Goal: Task Accomplishment & Management: Complete application form

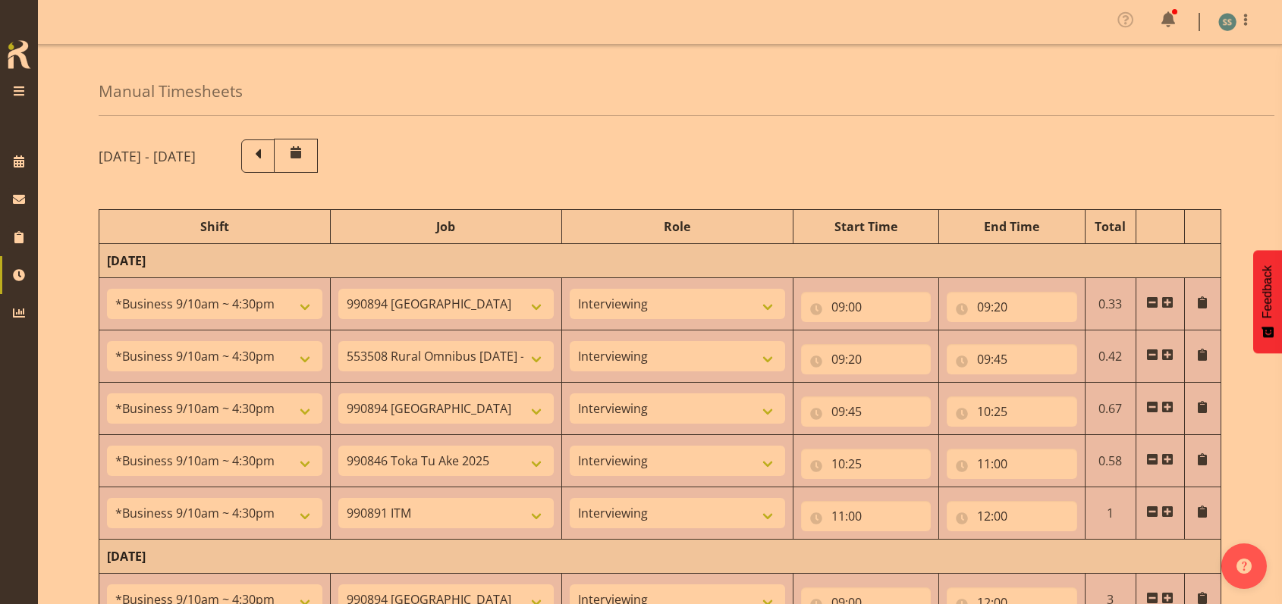
select select "26078"
select select "10576"
select select "47"
select select "26078"
select select "10536"
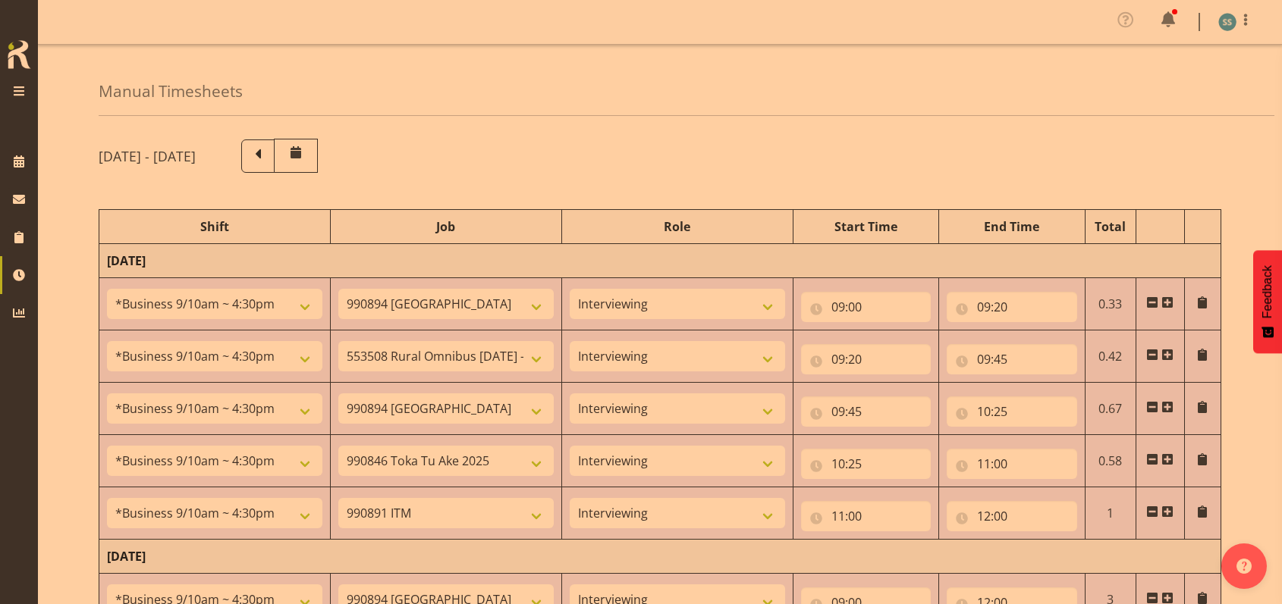
select select "47"
select select "26078"
select select "10576"
select select "47"
select select "26078"
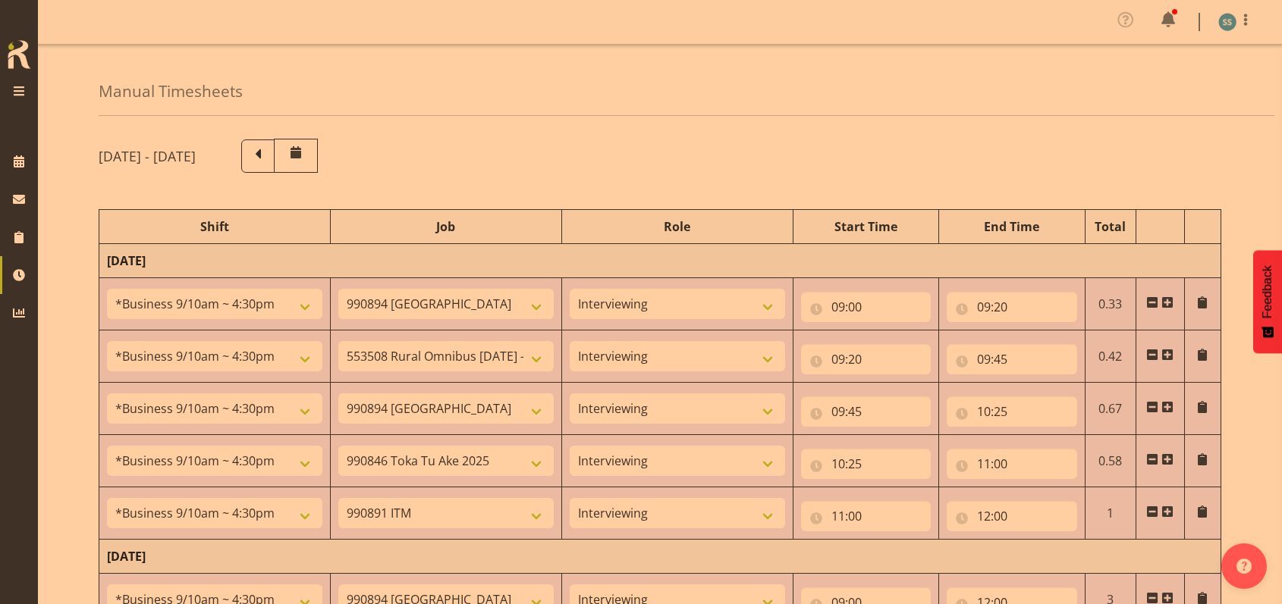
select select "9426"
select select "47"
select select "26078"
select select "10549"
select select "47"
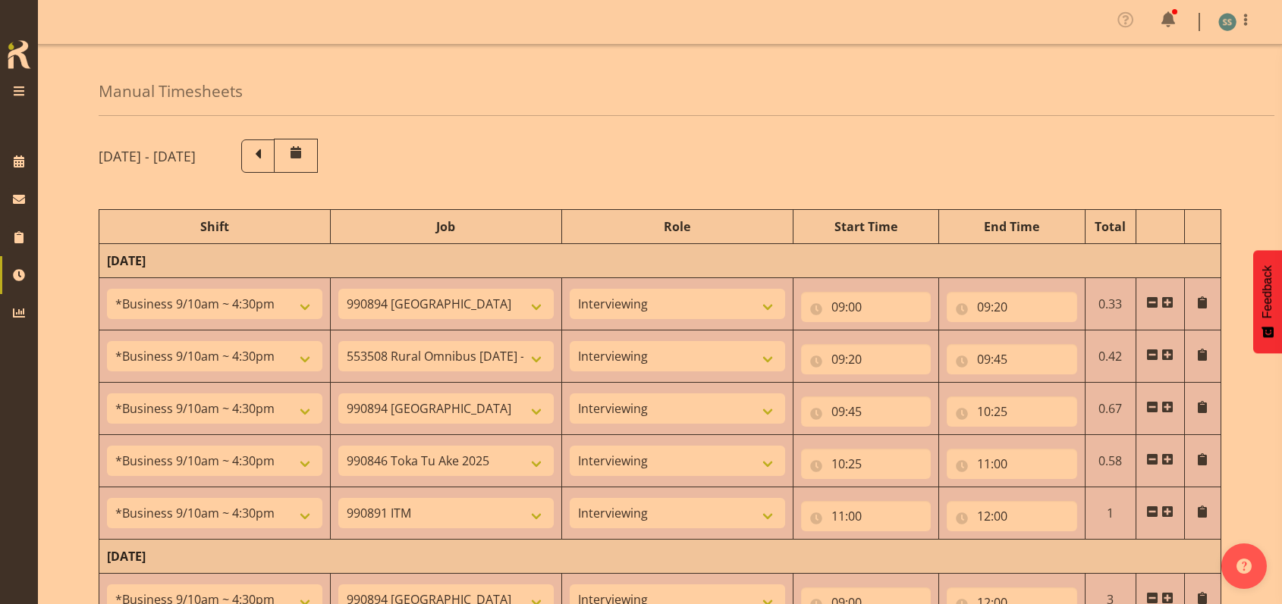
select select "26078"
select select "10576"
select select "47"
select select "48116"
select select "9426"
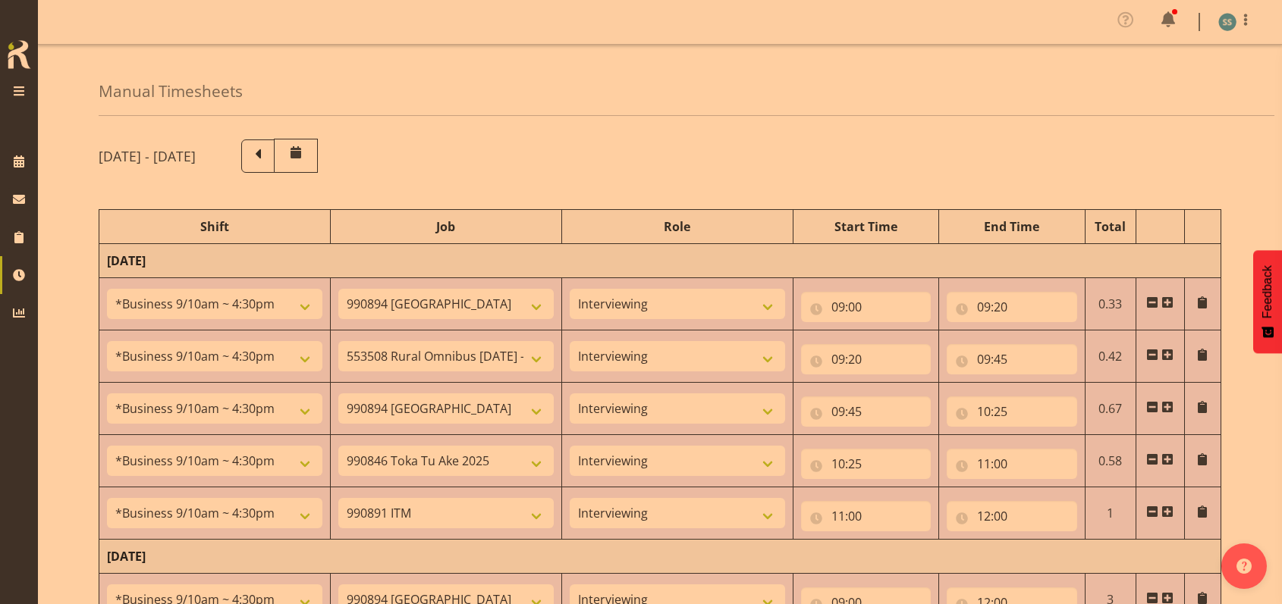
select select "47"
select select "56692"
select select "10499"
select select "47"
select select "26078"
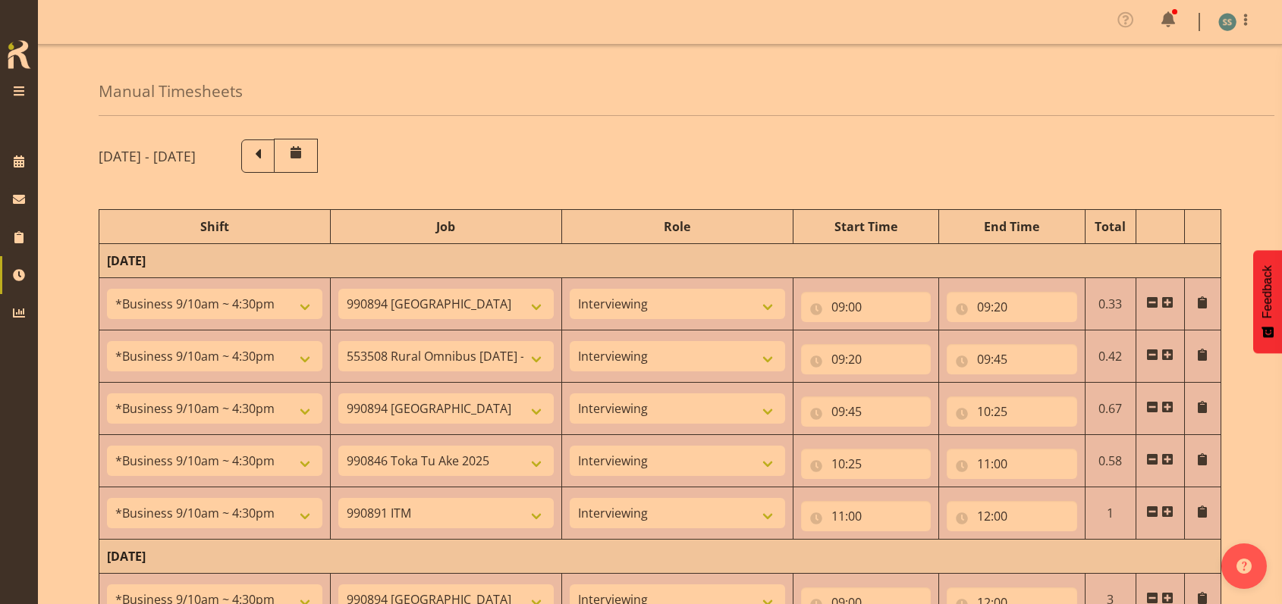
select select "9426"
select select "47"
select select "26078"
select select "10527"
select select "47"
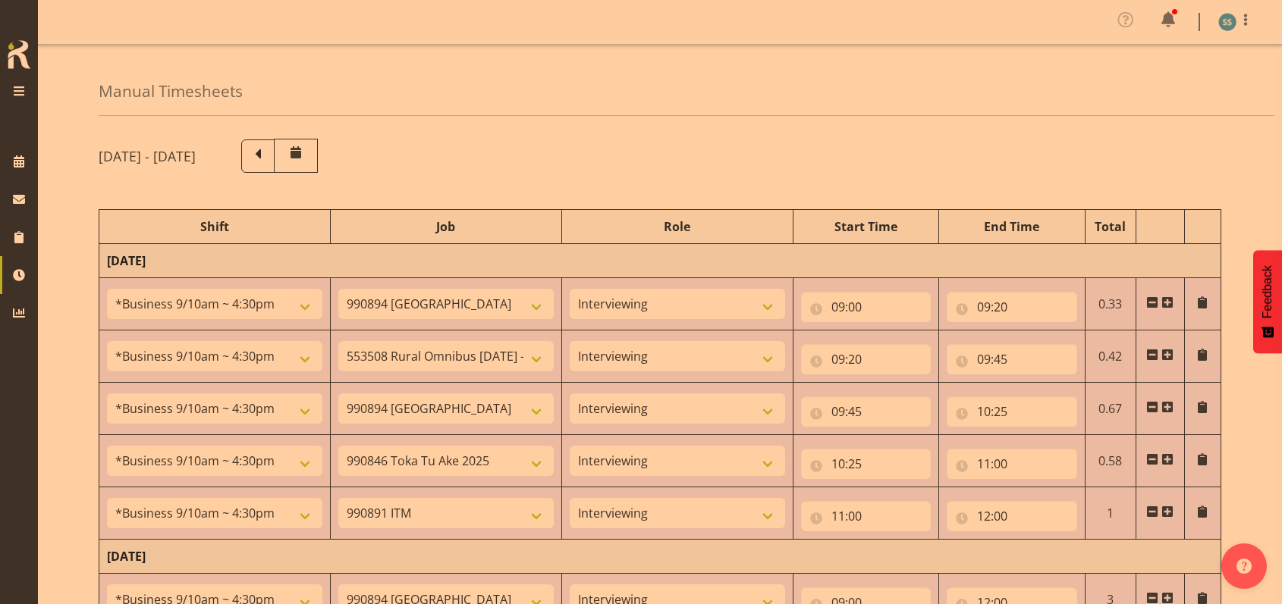
select select "26078"
select select "9426"
select select "47"
select select "48116"
select select "9636"
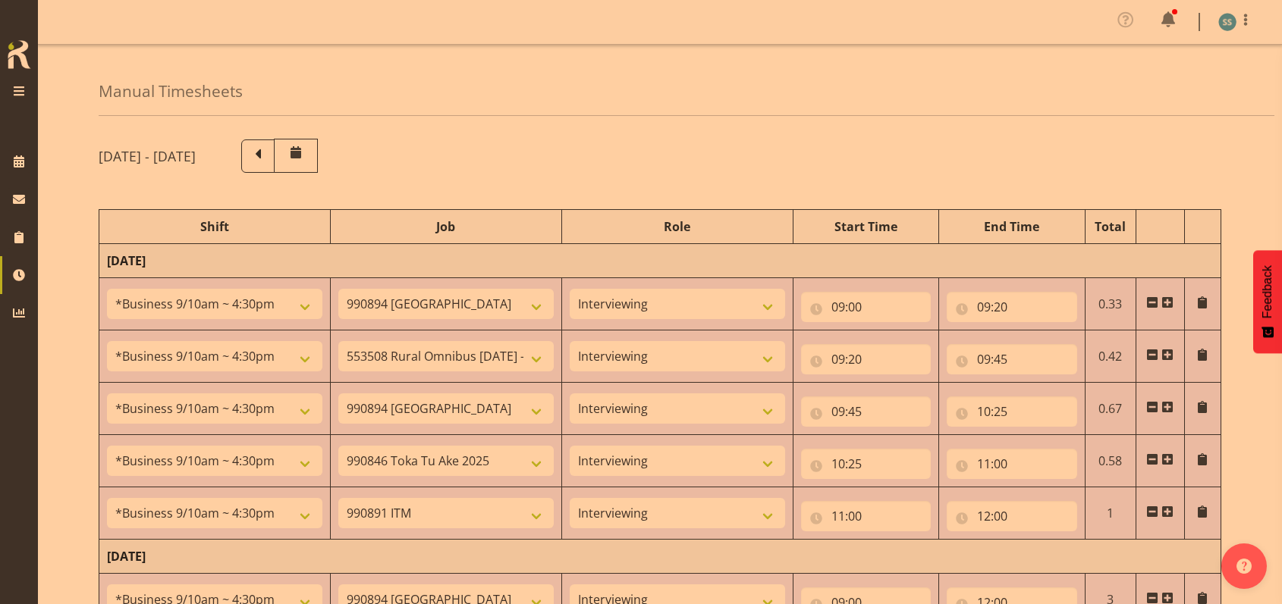
select select "47"
select select "48116"
select select "9426"
select select "47"
select select "48116"
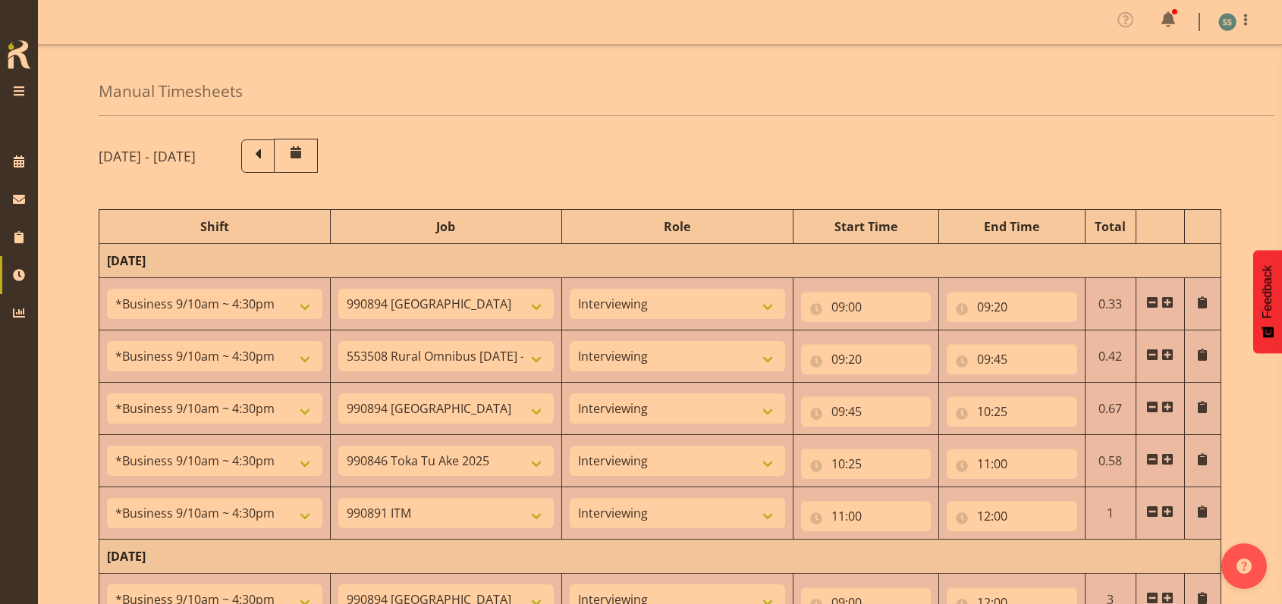
select select "9636"
select select "47"
select select "48116"
select select "9426"
select select "47"
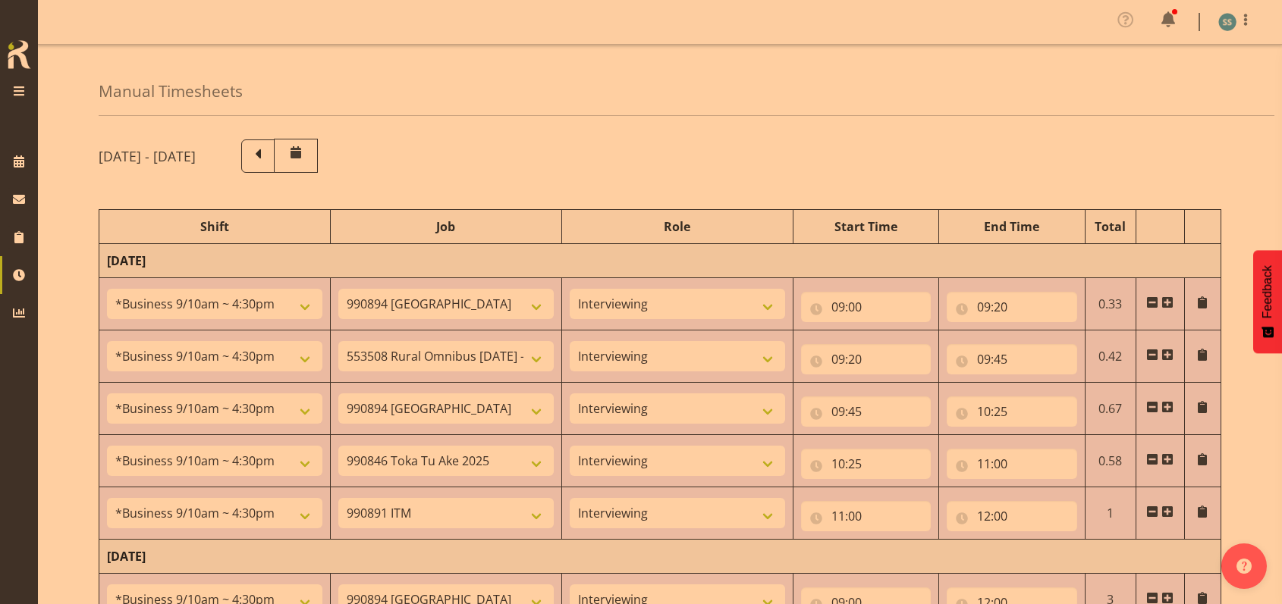
select select "48116"
select select "9636"
select select "47"
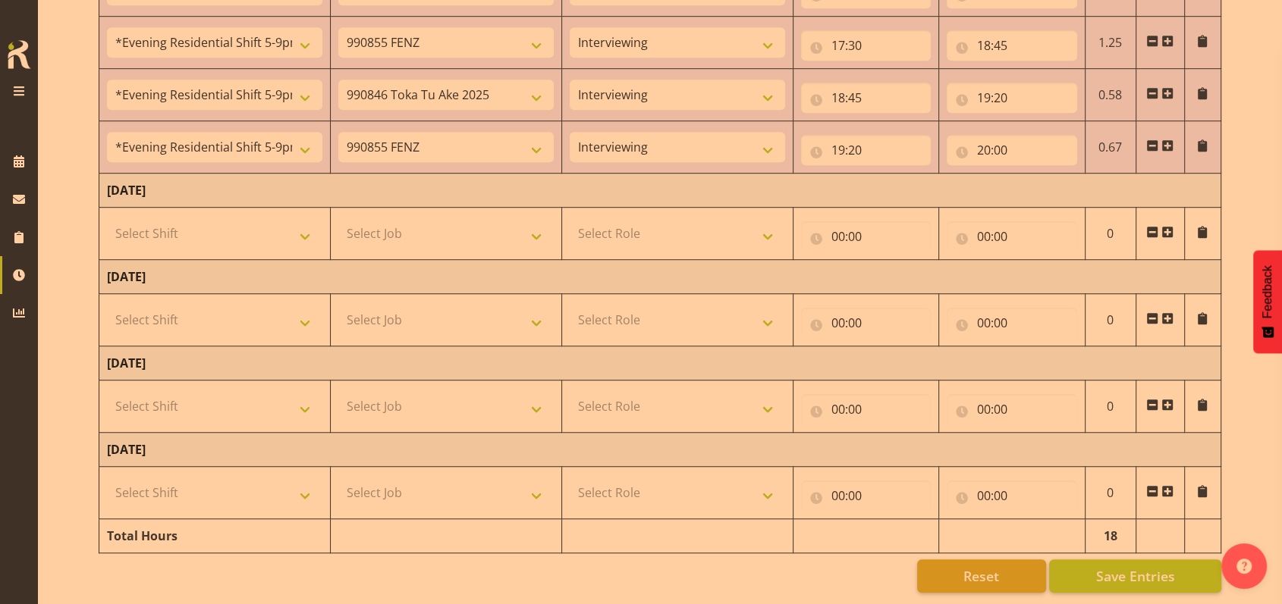
click at [1169, 140] on span at bounding box center [1167, 146] width 12 height 12
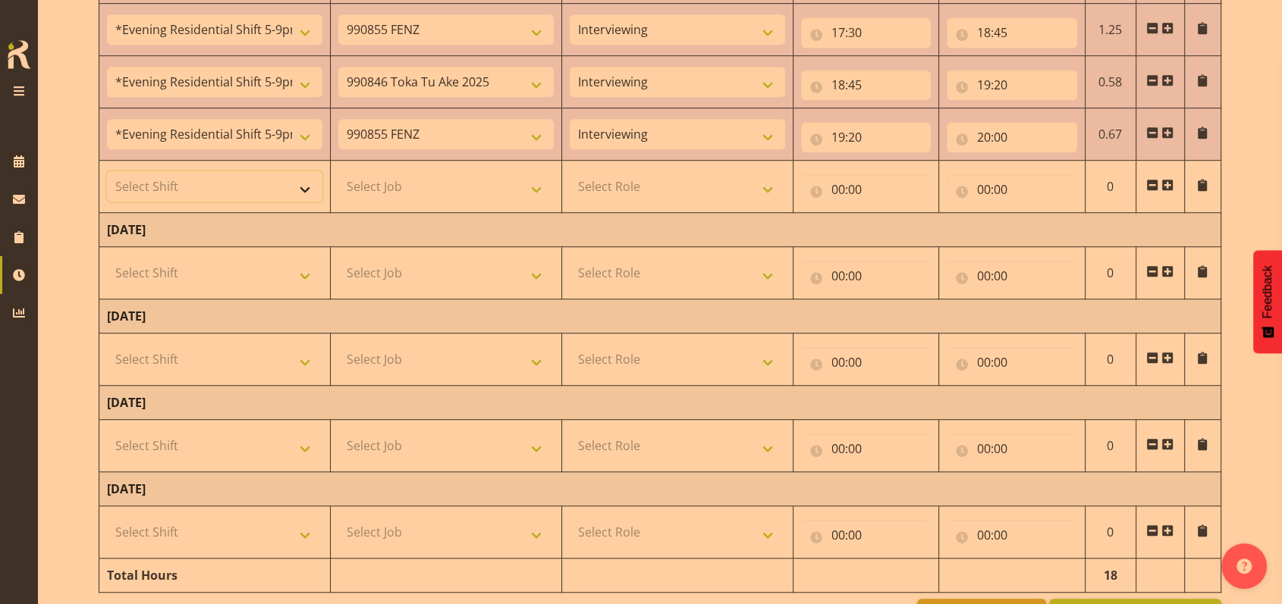
click at [310, 179] on select "Select Shift !!Weekend Residential (Roster IT Shift Label) *Business 9/10am ~ 4…" at bounding box center [214, 186] width 215 height 30
select select "56692"
click at [107, 171] on select "Select Shift !!Weekend Residential (Roster IT Shift Label) *Business 9/10am ~ 4…" at bounding box center [214, 186] width 215 height 30
click at [542, 184] on select "Select Job 550060 IF Admin 553492 World Poll Aus Wave 2 Main 2025 553493 World …" at bounding box center [445, 186] width 215 height 30
select select "10499"
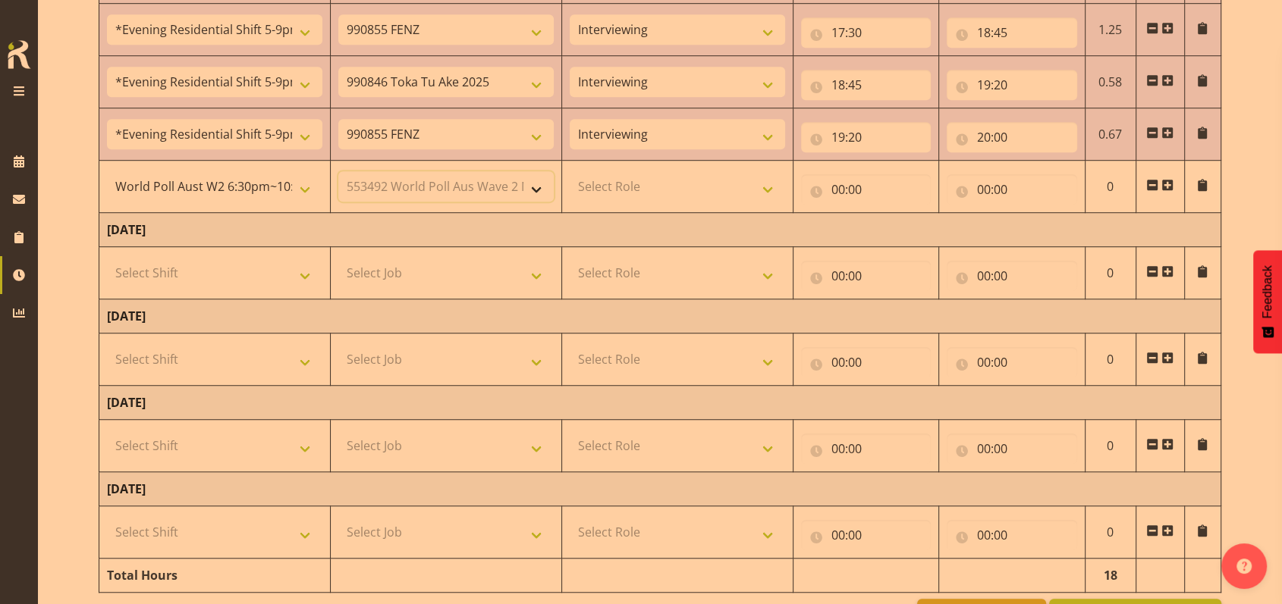
click at [338, 171] on select "Select Job 550060 IF Admin 553492 World Poll Aus Wave 2 Main 2025 553493 World …" at bounding box center [445, 186] width 215 height 30
click at [765, 185] on select "Select Role Briefing Interviewing" at bounding box center [677, 186] width 215 height 30
select select "47"
click at [570, 171] on select "Select Role Briefing Interviewing" at bounding box center [677, 186] width 215 height 30
click at [834, 181] on input "00:00" at bounding box center [866, 189] width 130 height 30
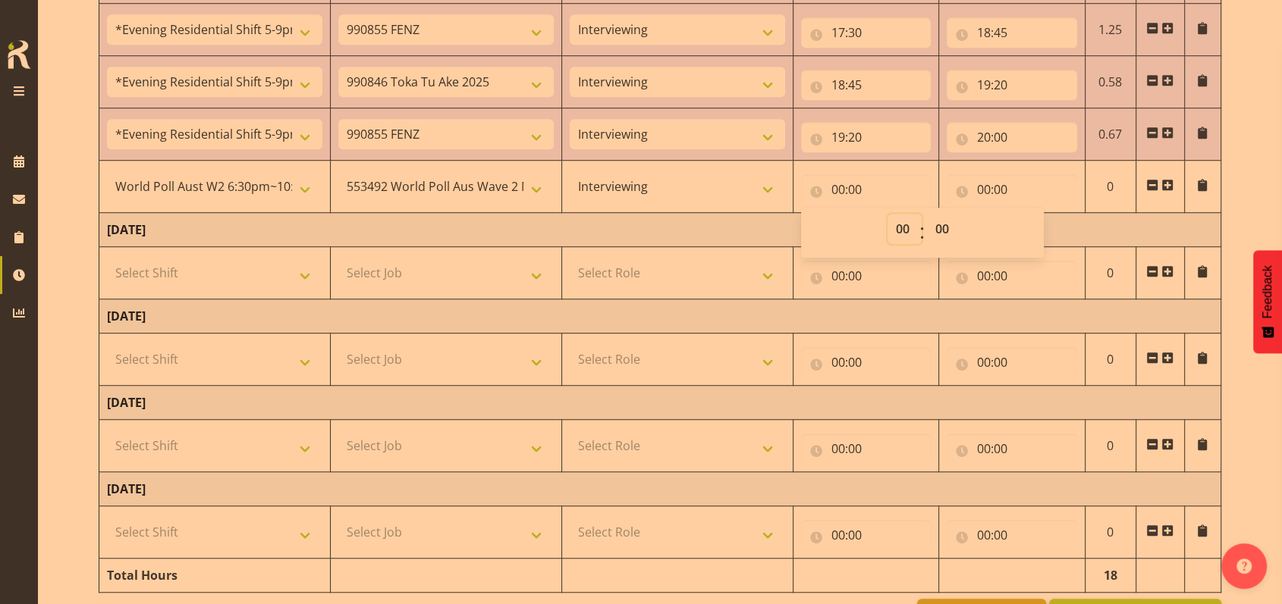
click at [906, 230] on select "00 01 02 03 04 05 06 07 08 09 10 11 12 13 14 15 16 17 18 19 20 21 22 23" at bounding box center [904, 229] width 34 height 30
select select "20"
click at [887, 214] on select "00 01 02 03 04 05 06 07 08 09 10 11 12 13 14 15 16 17 18 19 20 21 22 23" at bounding box center [904, 229] width 34 height 30
type input "20:00"
click at [983, 182] on input "00:00" at bounding box center [1012, 189] width 130 height 30
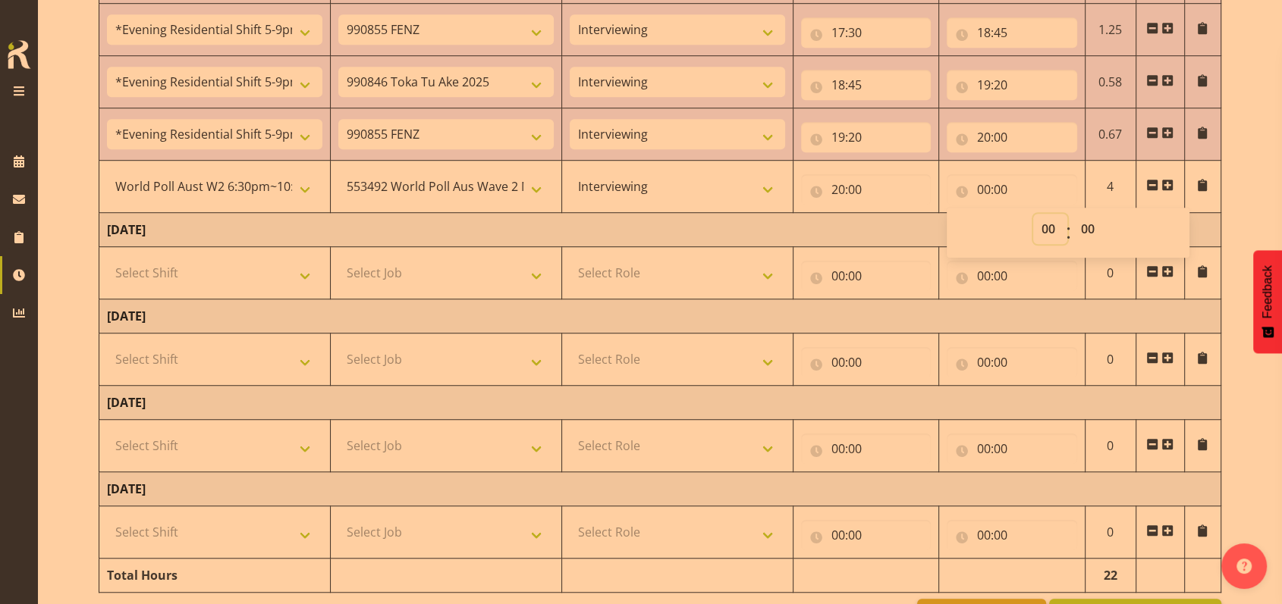
click at [1054, 224] on select "00 01 02 03 04 05 06 07 08 09 10 11 12 13 14 15 16 17 18 19 20 21 22 23" at bounding box center [1050, 229] width 34 height 30
select select "22"
click at [1033, 214] on select "00 01 02 03 04 05 06 07 08 09 10 11 12 13 14 15 16 17 18 19 20 21 22 23" at bounding box center [1050, 229] width 34 height 30
type input "22:00"
click at [1091, 224] on select "00 01 02 03 04 05 06 07 08 09 10 11 12 13 14 15 16 17 18 19 20 21 22 23 24 25 2…" at bounding box center [1089, 229] width 34 height 30
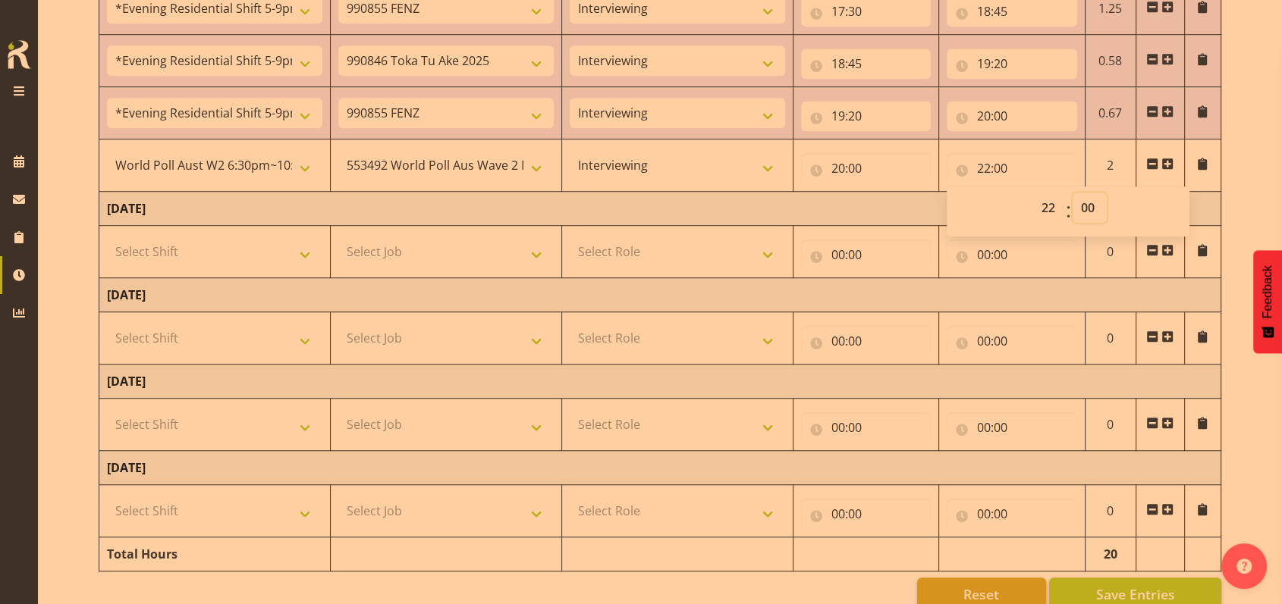
scroll to position [1075, 0]
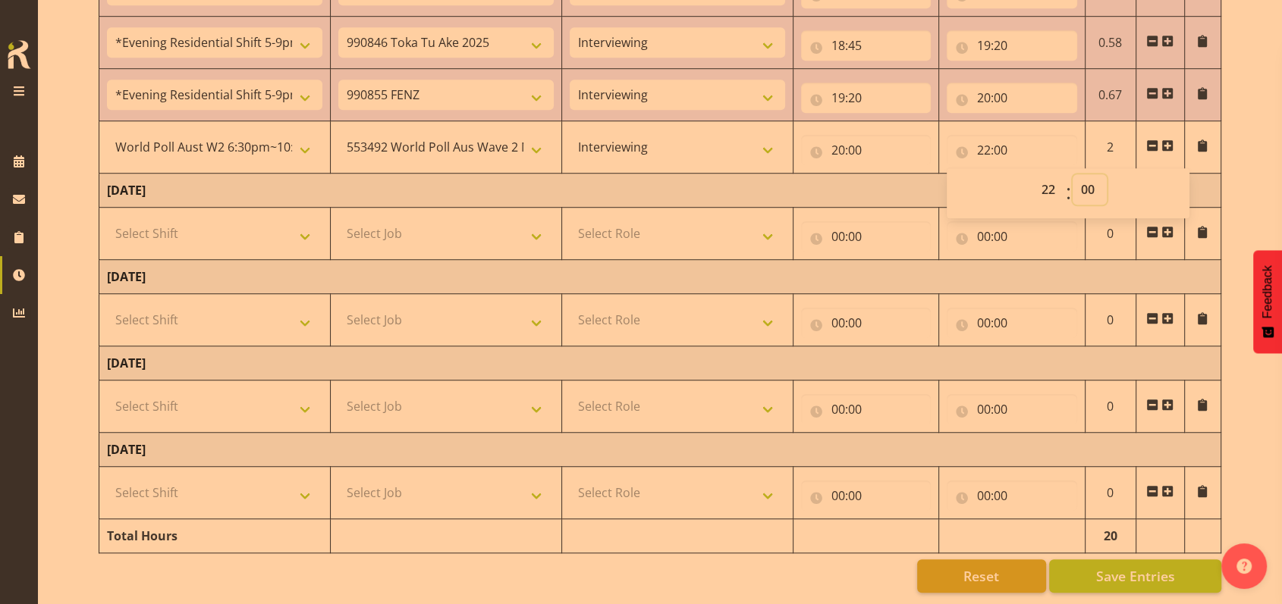
click at [1092, 177] on select "00 01 02 03 04 05 06 07 08 09 10 11 12 13 14 15 16 17 18 19 20 21 22 23 24 25 2…" at bounding box center [1089, 189] width 34 height 30
select select "30"
click at [1072, 174] on select "00 01 02 03 04 05 06 07 08 09 10 11 12 13 14 15 16 17 18 19 20 21 22 23 24 25 2…" at bounding box center [1089, 189] width 34 height 30
type input "22:30"
click at [1147, 567] on span "Save Entries" at bounding box center [1134, 577] width 79 height 20
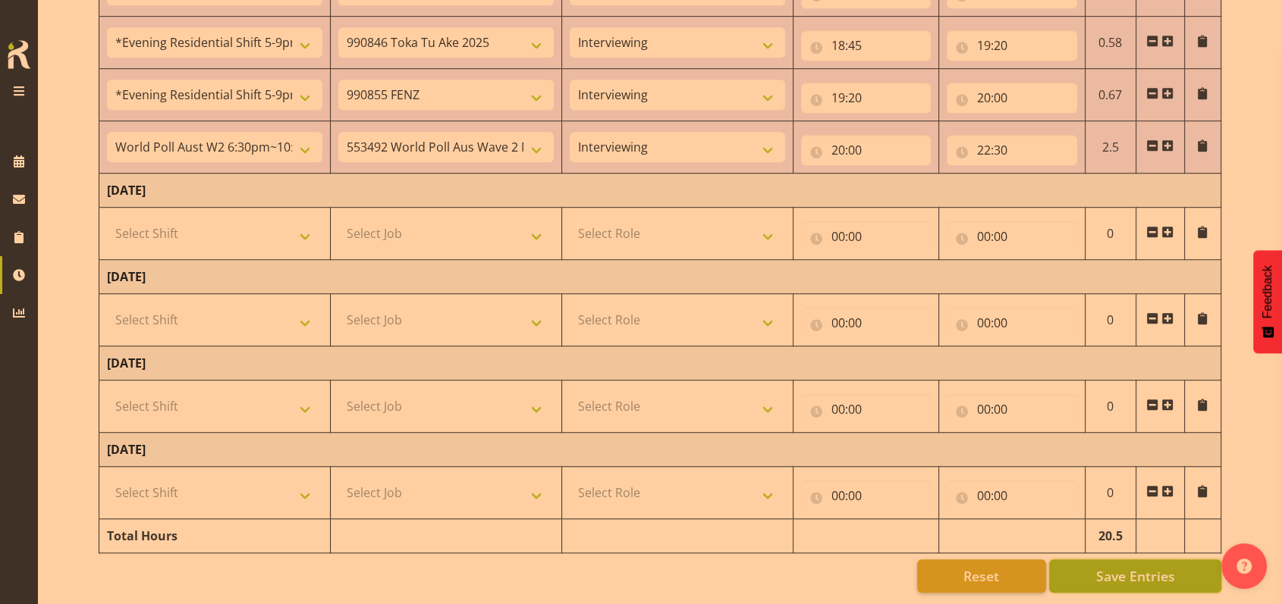
click at [1116, 567] on span "Save Entries" at bounding box center [1134, 577] width 79 height 20
